Goal: Transaction & Acquisition: Purchase product/service

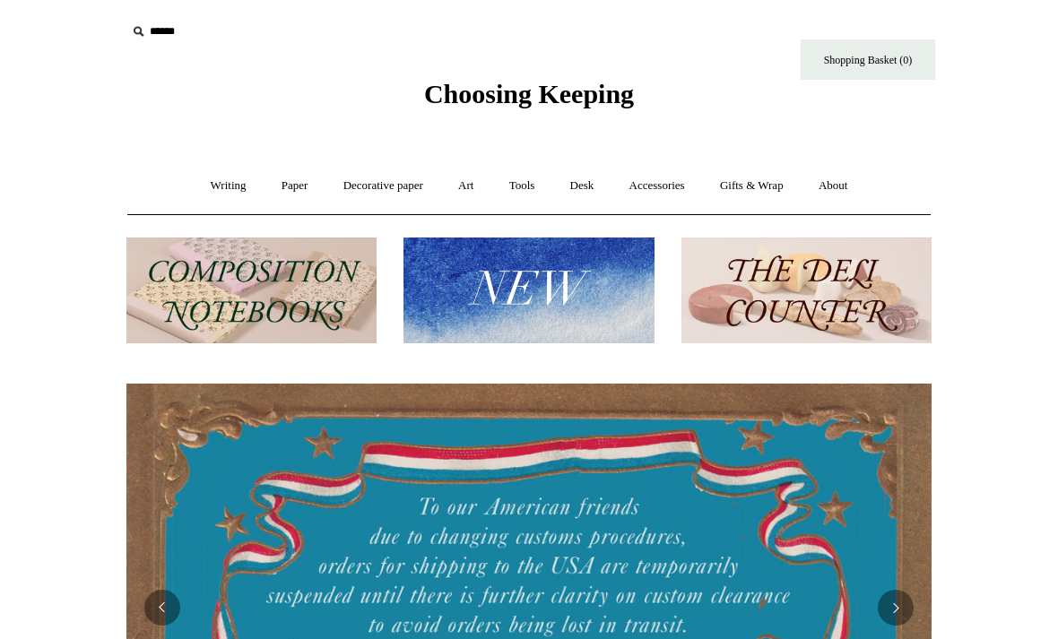
click at [273, 186] on link "Paper +" at bounding box center [294, 186] width 59 height 48
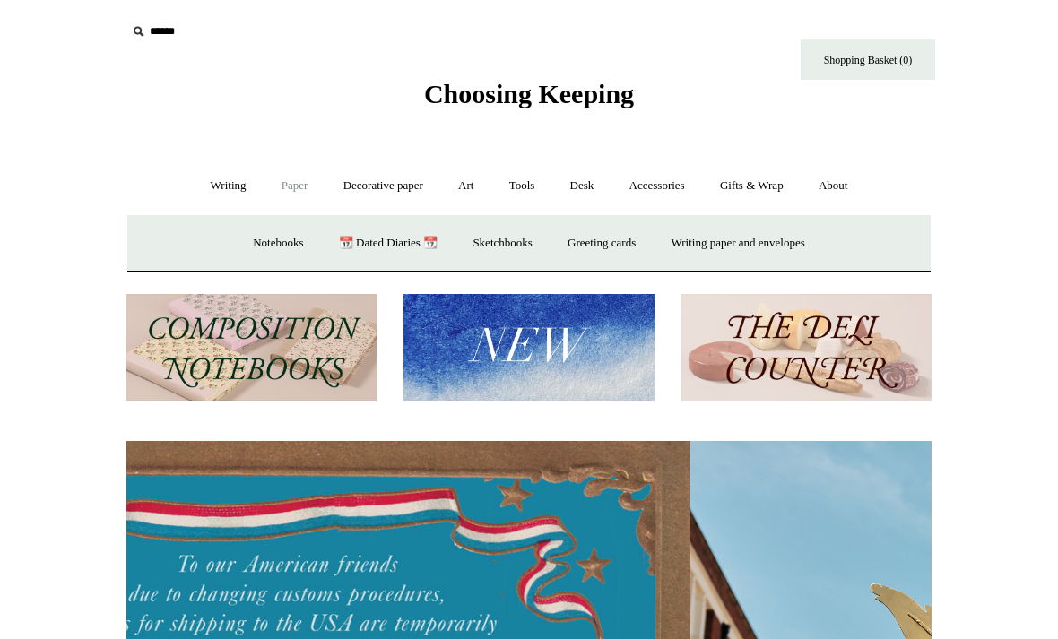
click at [256, 236] on link "Notebooks +" at bounding box center [278, 244] width 82 height 48
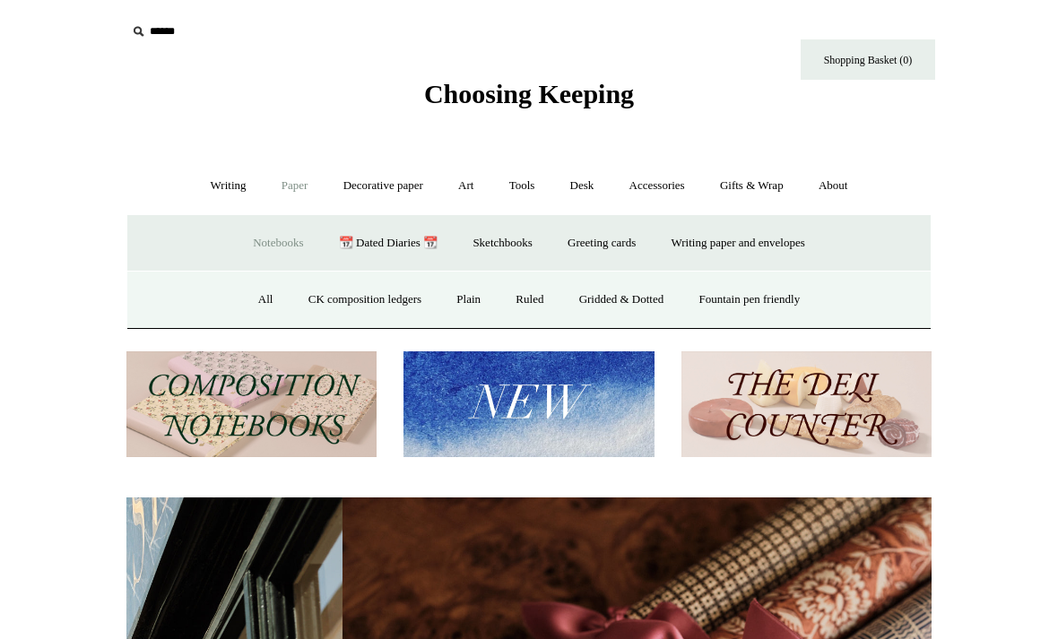
scroll to position [0, 1608]
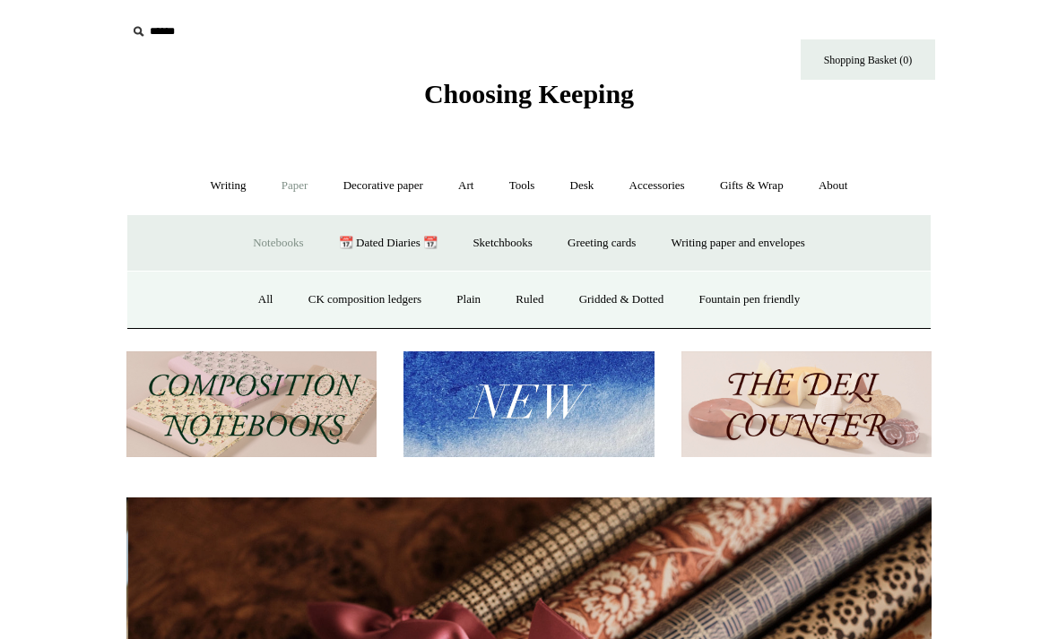
click at [599, 297] on link "Gridded & Dotted" at bounding box center [621, 300] width 117 height 48
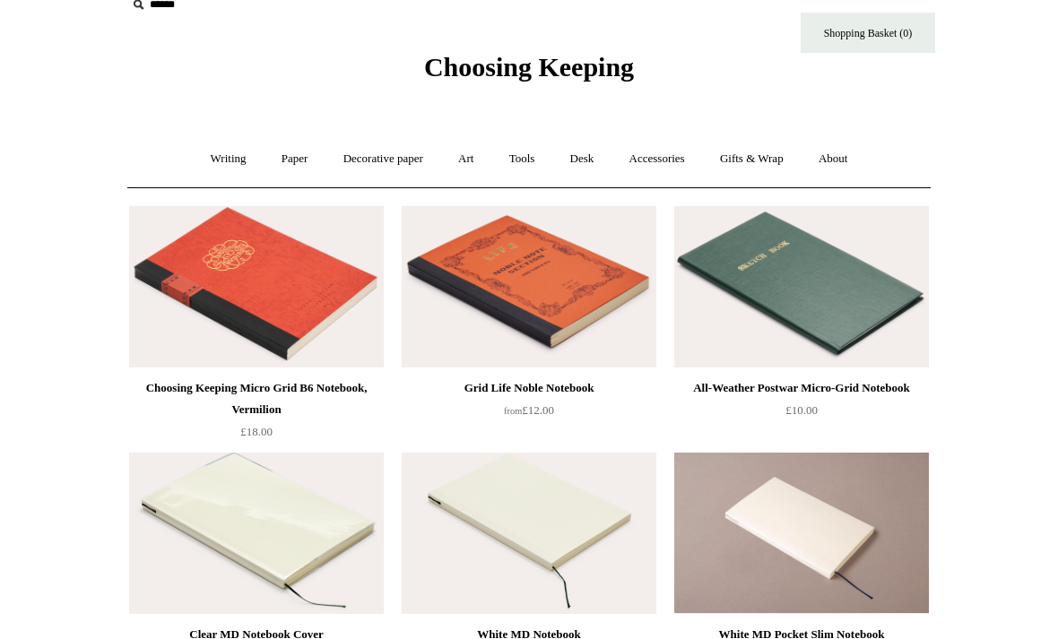
scroll to position [35, 0]
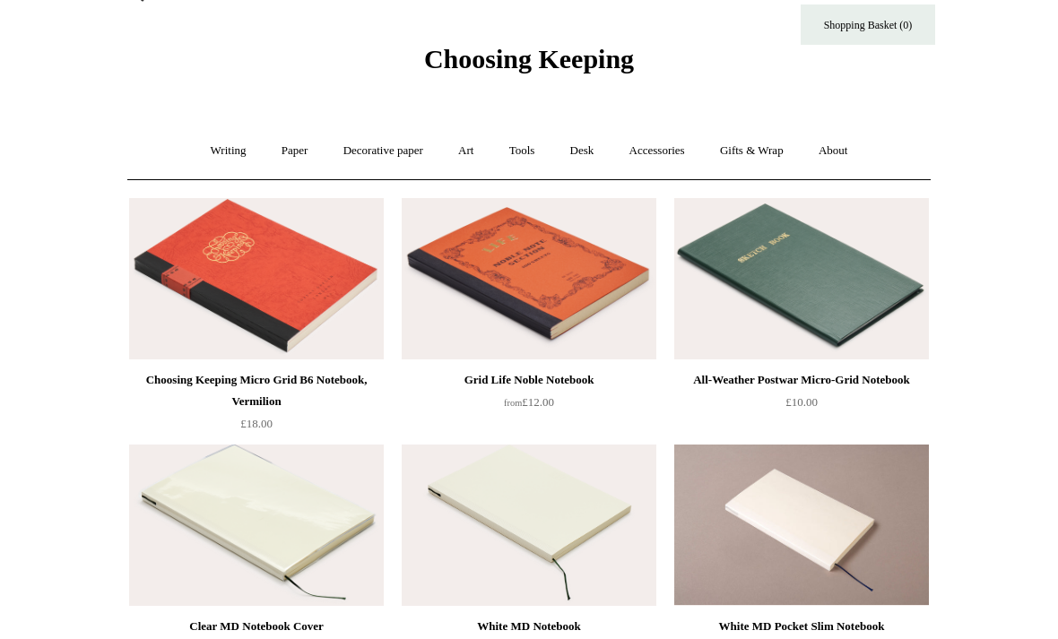
click at [281, 152] on link "Paper +" at bounding box center [294, 151] width 59 height 48
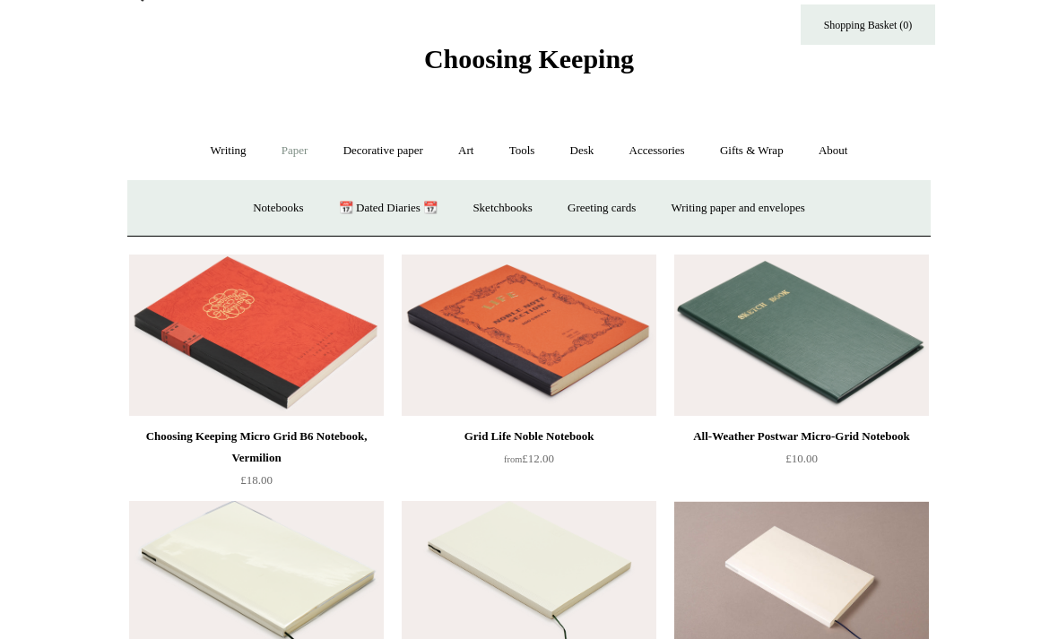
click at [244, 203] on link "Notebooks +" at bounding box center [278, 209] width 82 height 48
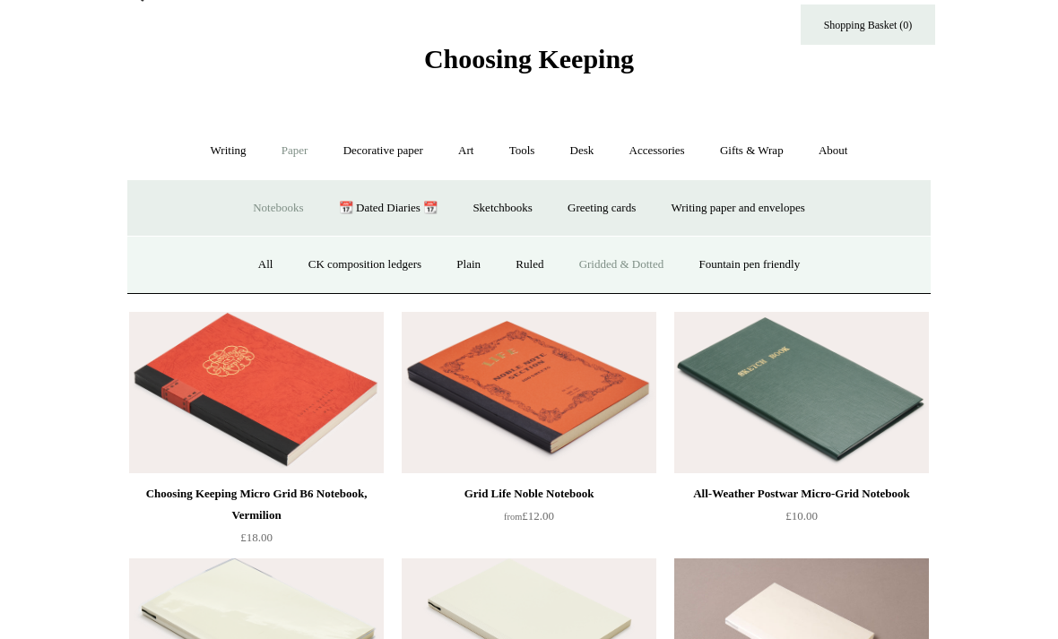
click at [523, 255] on link "Ruled" at bounding box center [529, 265] width 60 height 48
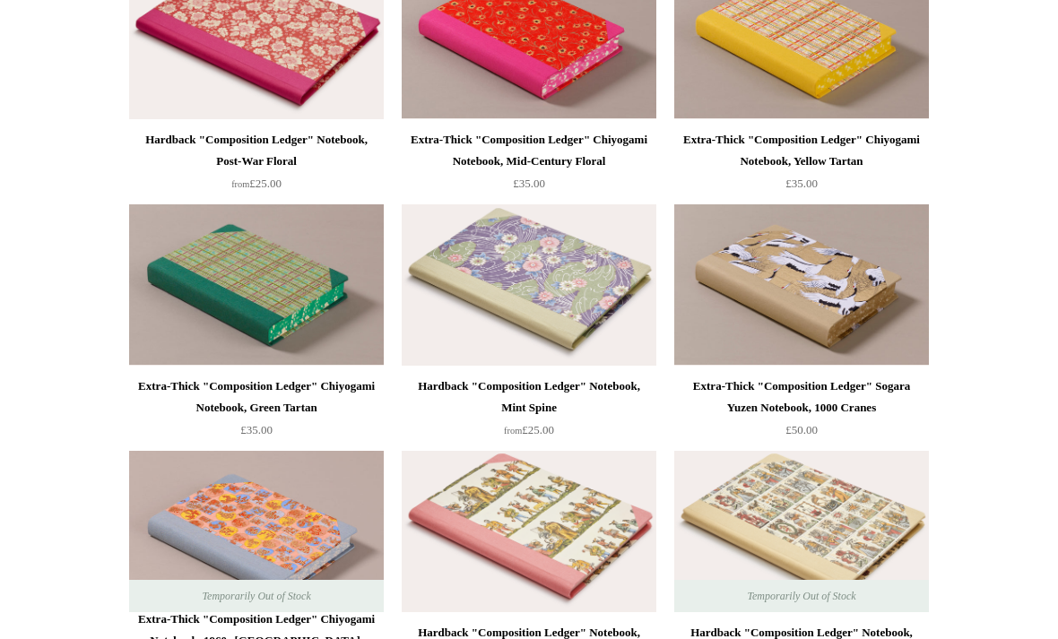
scroll to position [1752, 0]
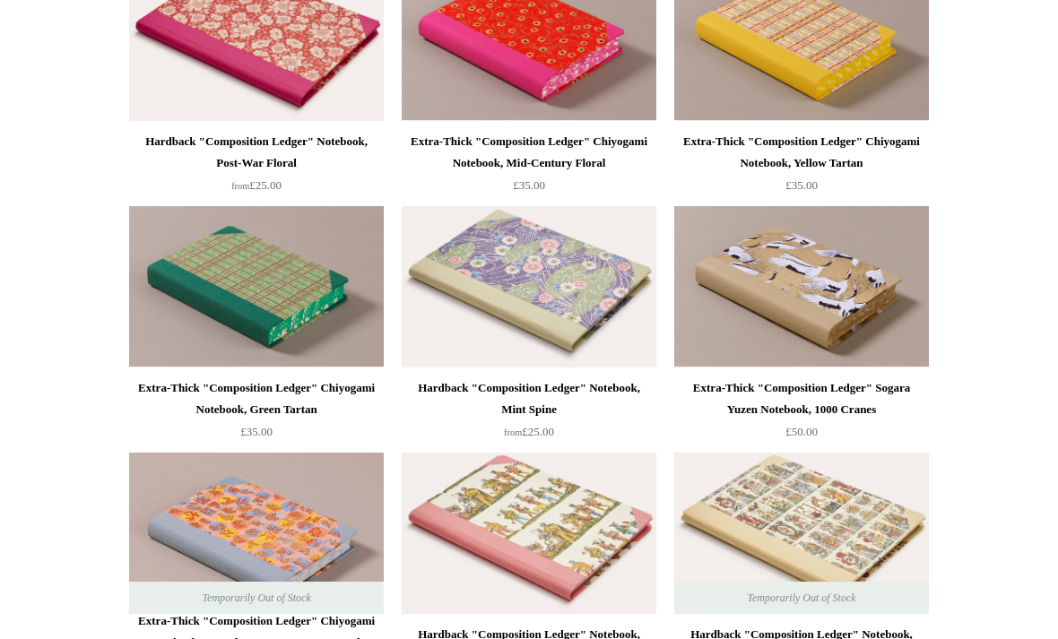
click at [175, 302] on img at bounding box center [256, 286] width 255 height 161
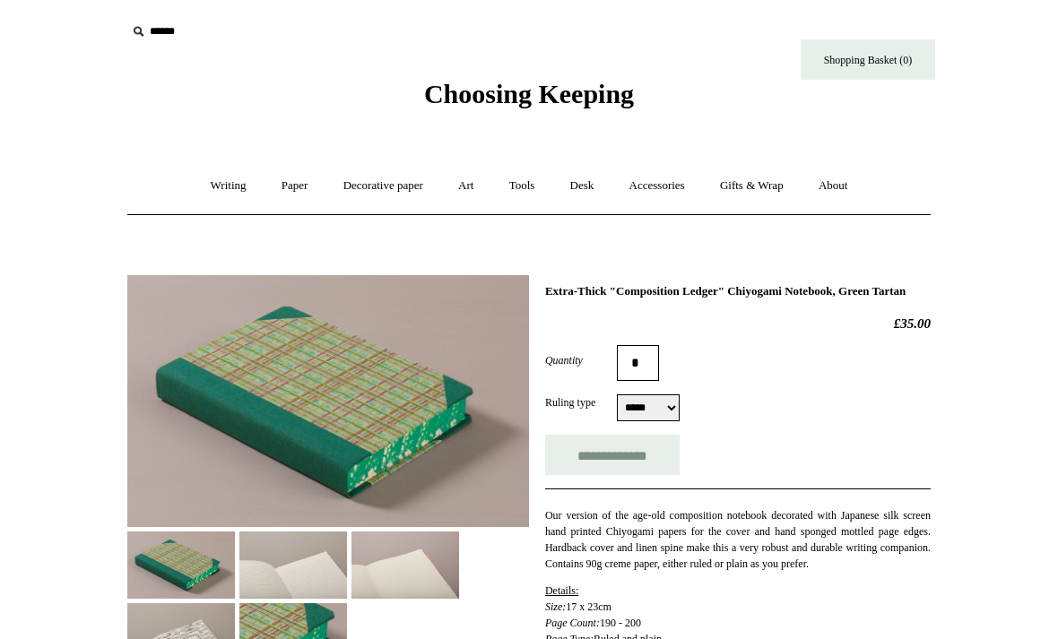
select select "*****"
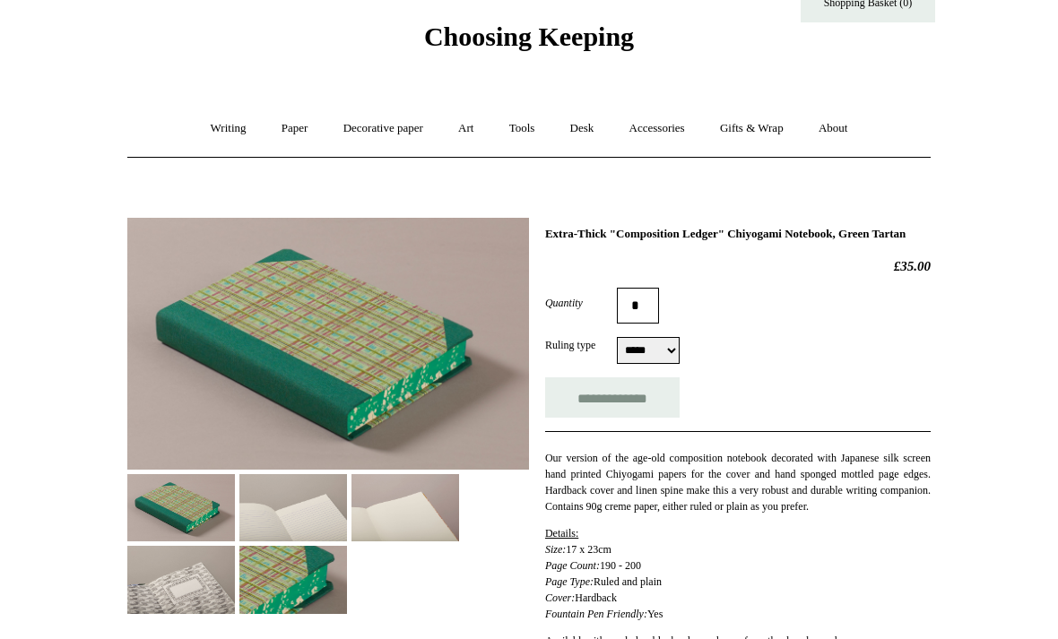
scroll to position [54, 0]
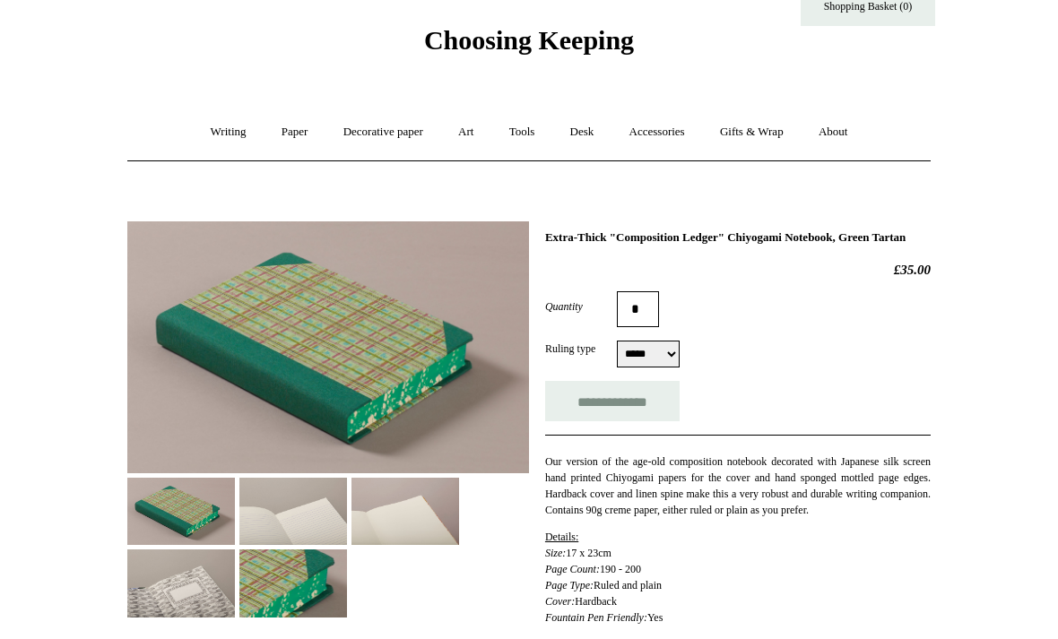
click at [270, 523] on img at bounding box center [293, 511] width 108 height 67
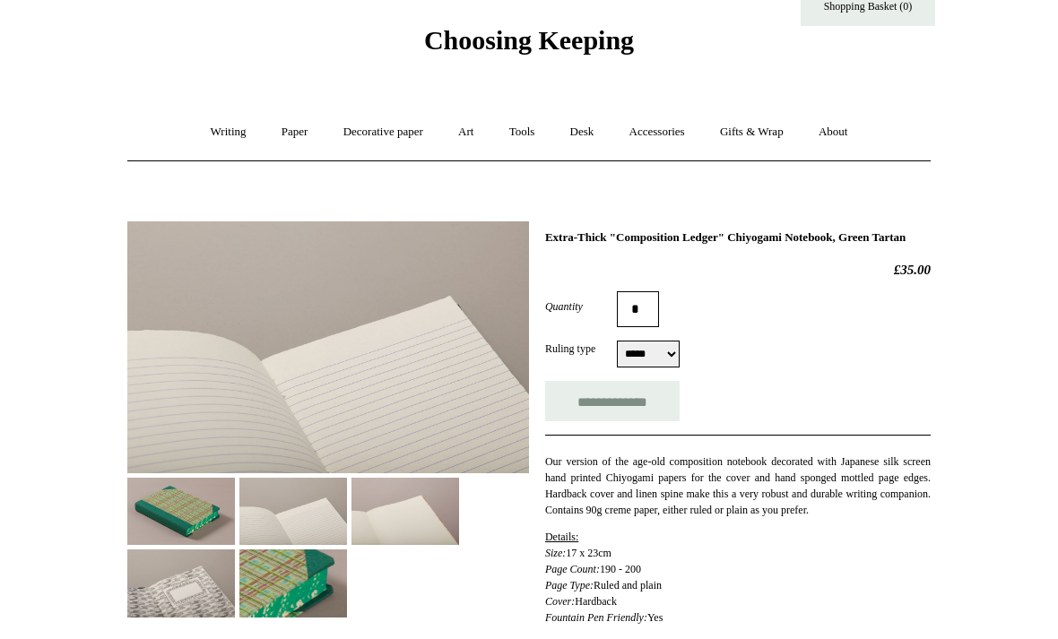
click at [374, 523] on img at bounding box center [405, 511] width 108 height 67
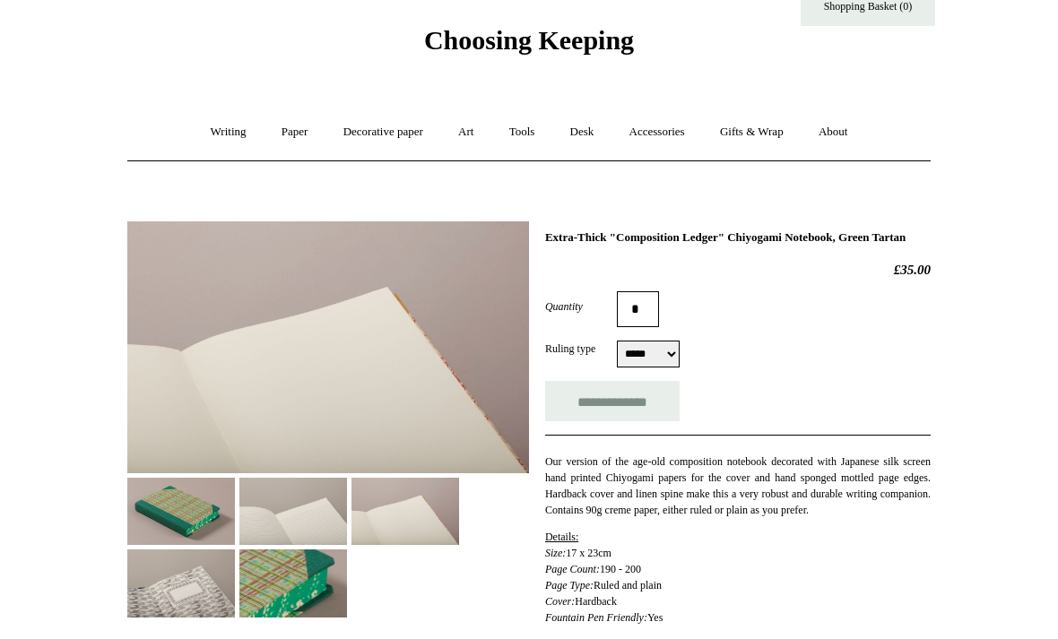
click at [157, 593] on img at bounding box center [181, 582] width 108 height 67
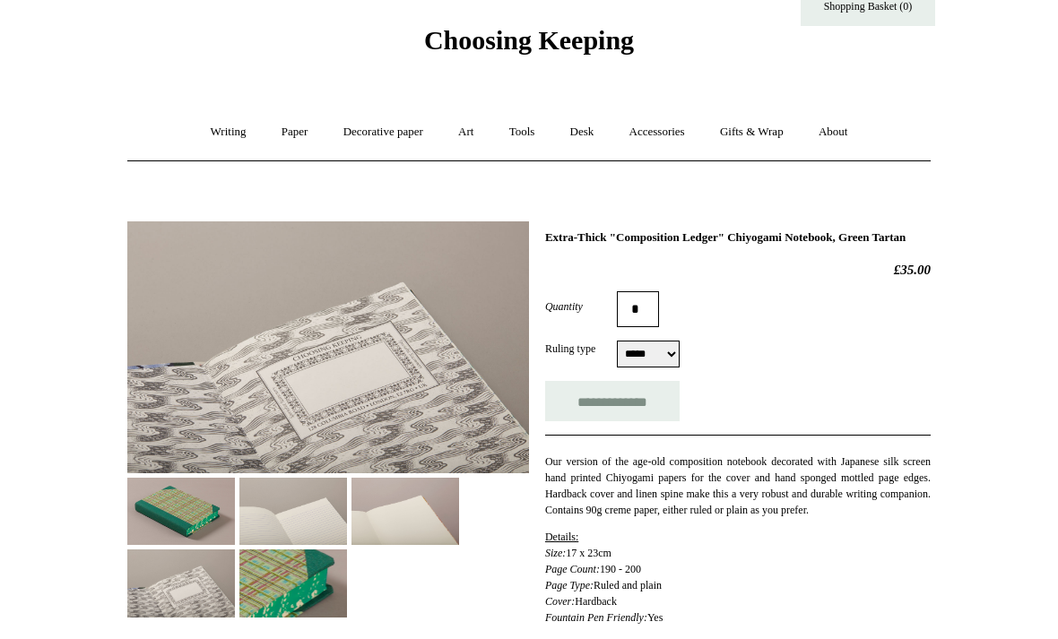
click at [283, 586] on img at bounding box center [293, 582] width 108 height 67
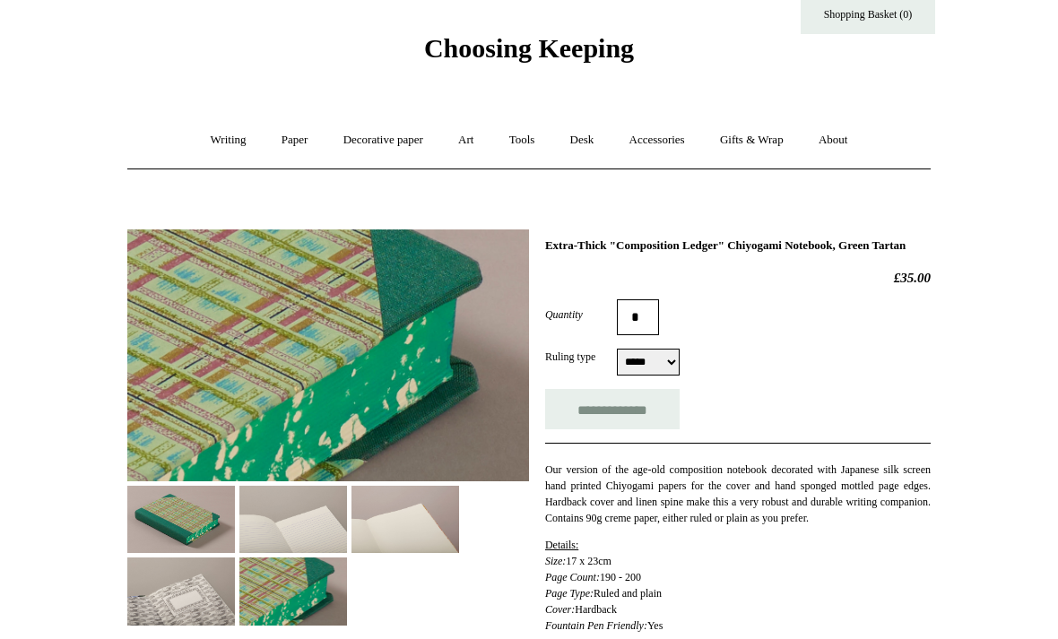
scroll to position [0, 0]
